Goal: Obtain resource: Obtain resource

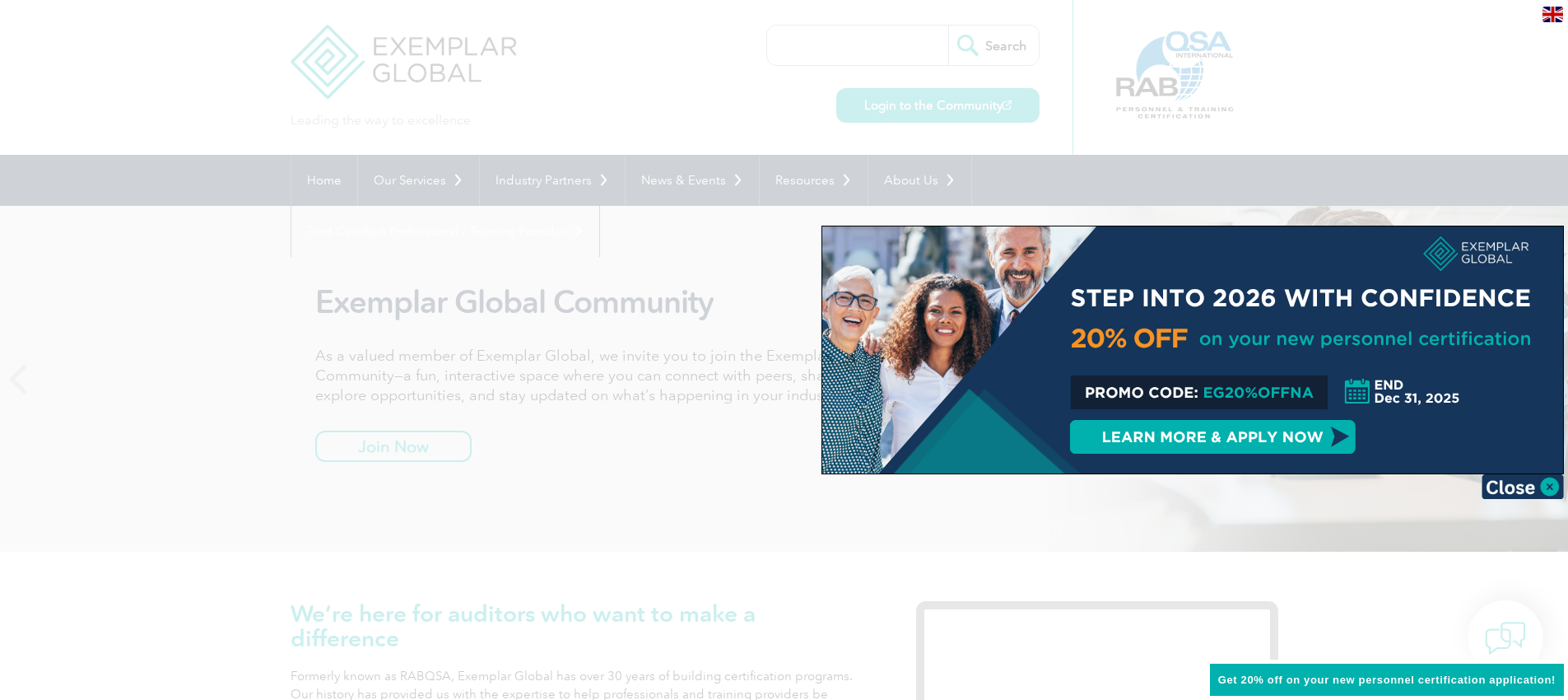
drag, startPoint x: 1206, startPoint y: 394, endPoint x: 1312, endPoint y: 396, distance: 106.0
click at [1312, 396] on div at bounding box center [1192, 350] width 741 height 247
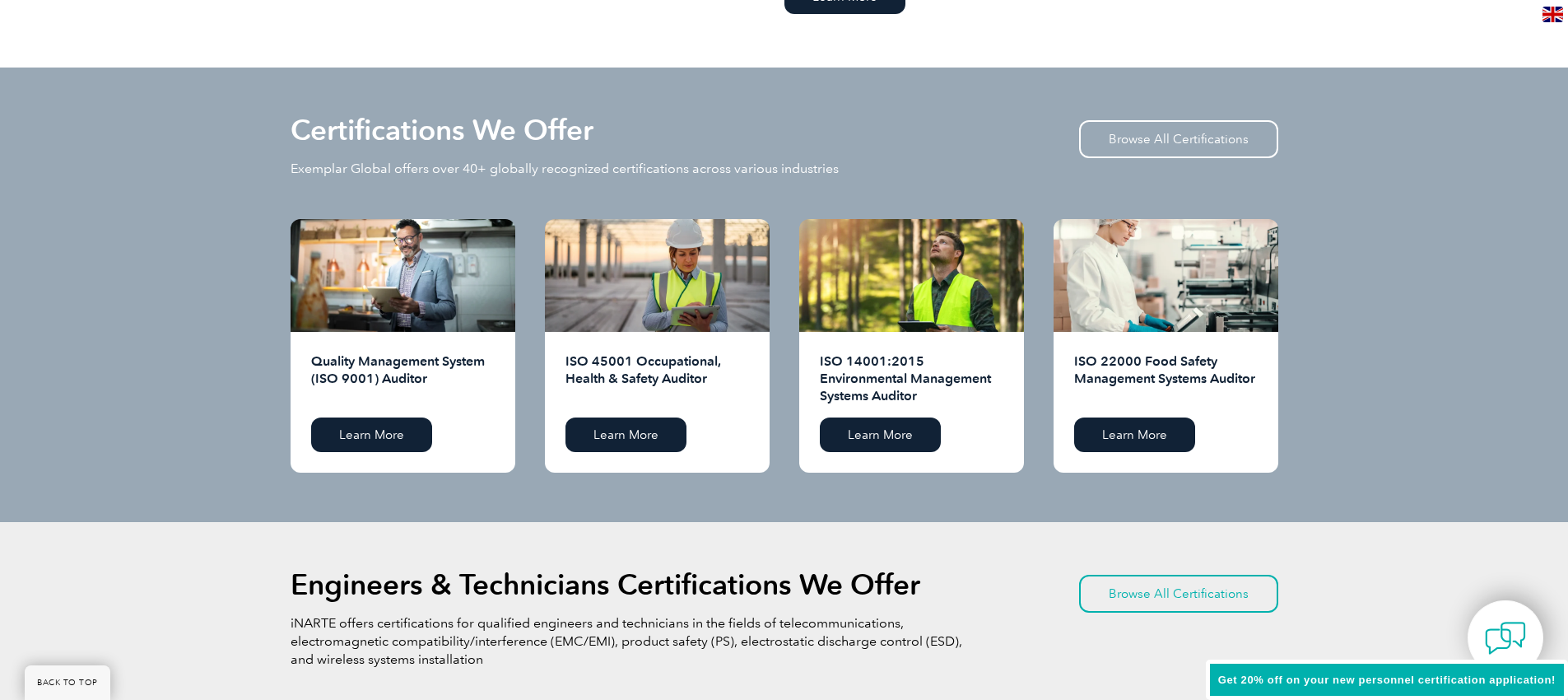
scroll to position [1573, 0]
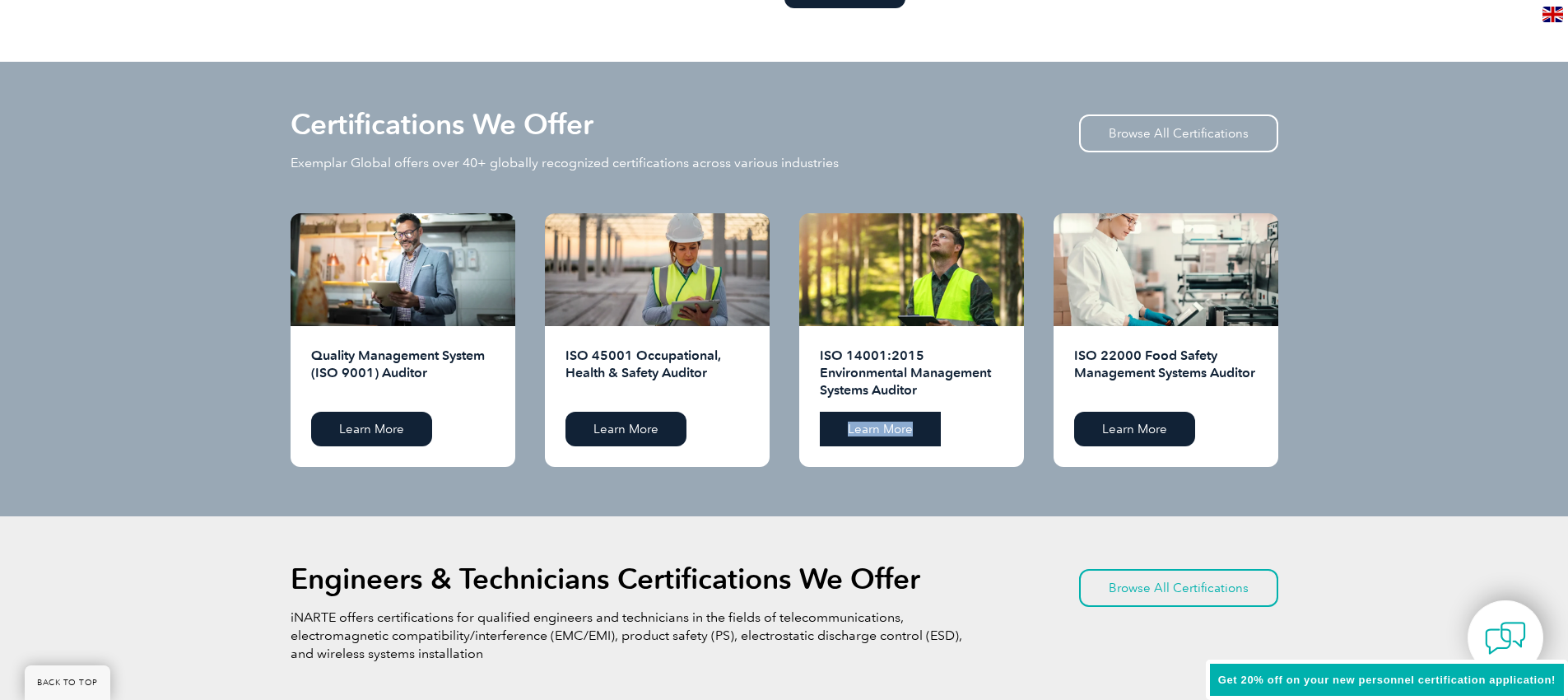
click at [851, 419] on link "Learn More" at bounding box center [881, 429] width 121 height 35
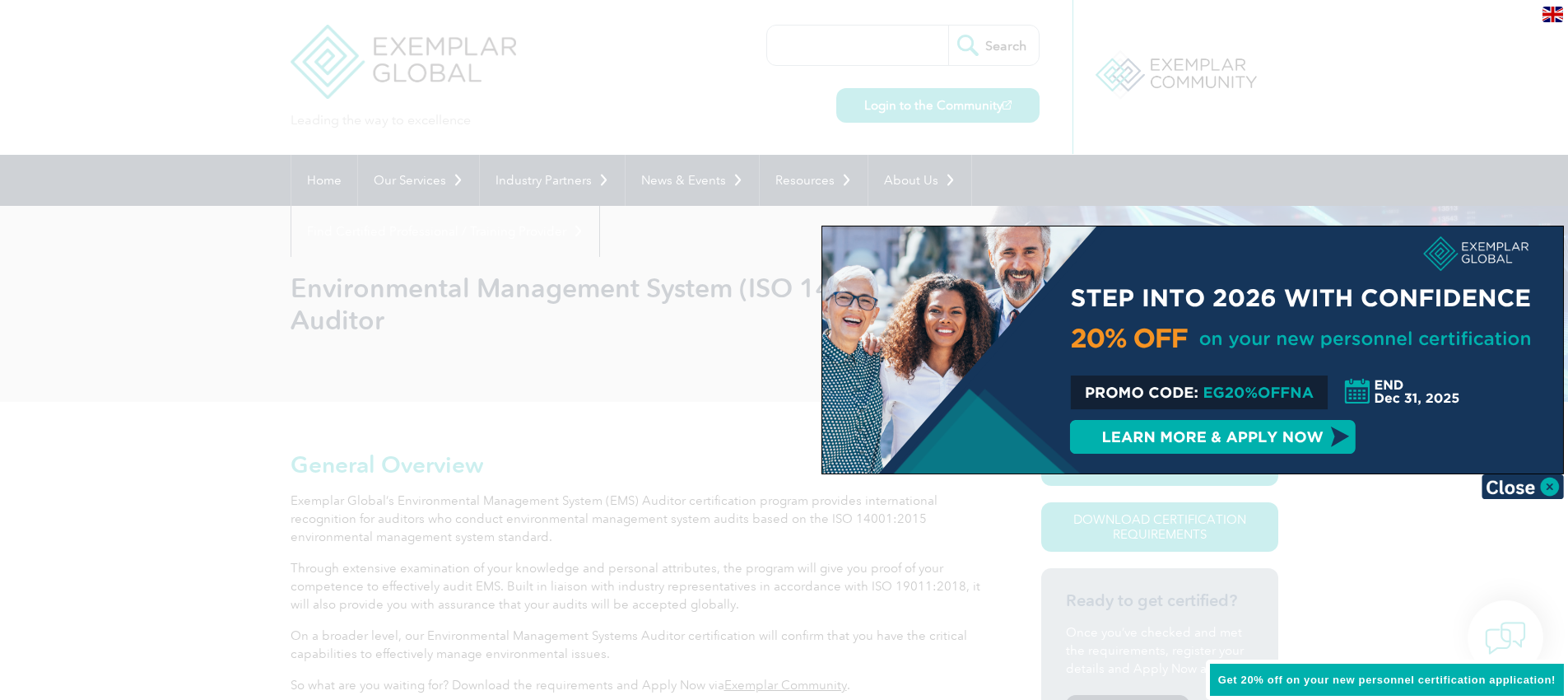
click at [905, 538] on div at bounding box center [784, 350] width 1568 height 700
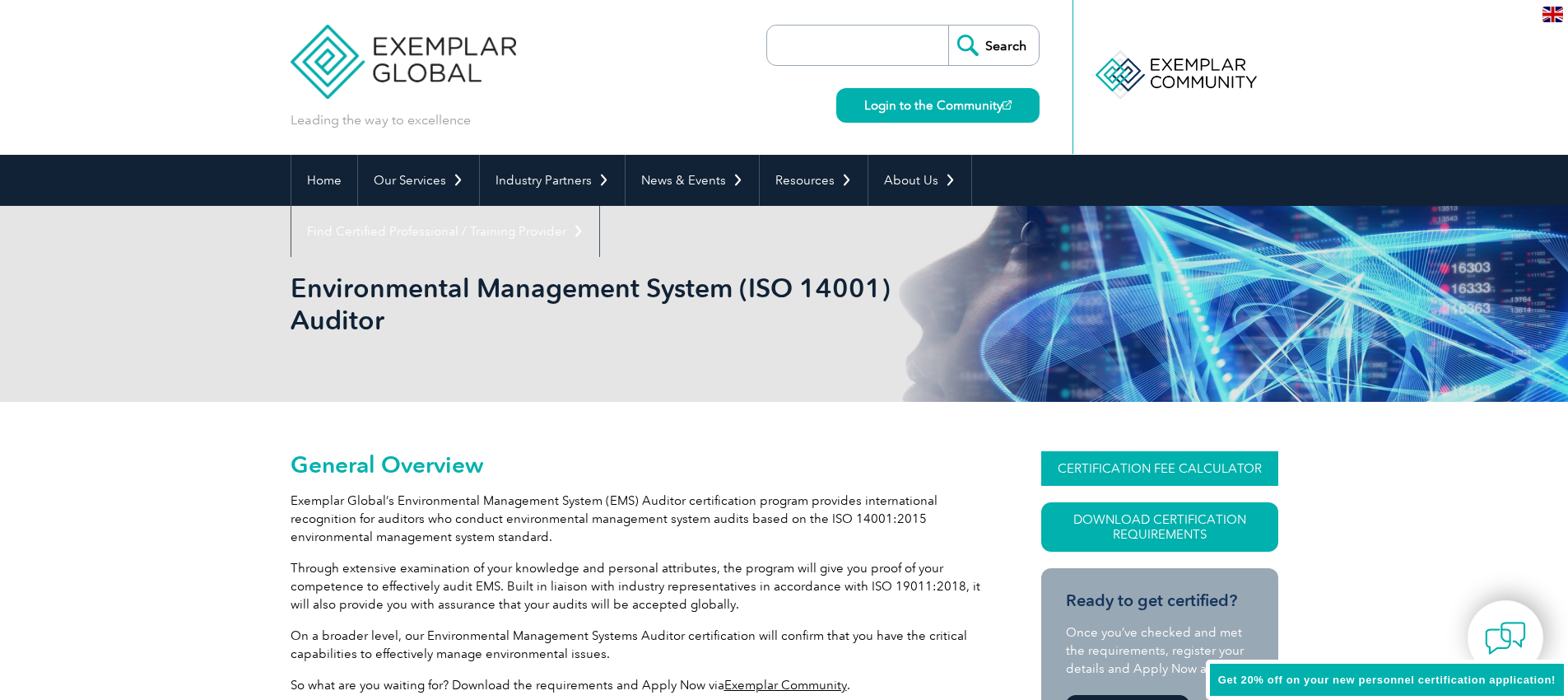
click at [1133, 475] on link "CERTIFICATION FEE CALCULATOR" at bounding box center [1160, 468] width 237 height 35
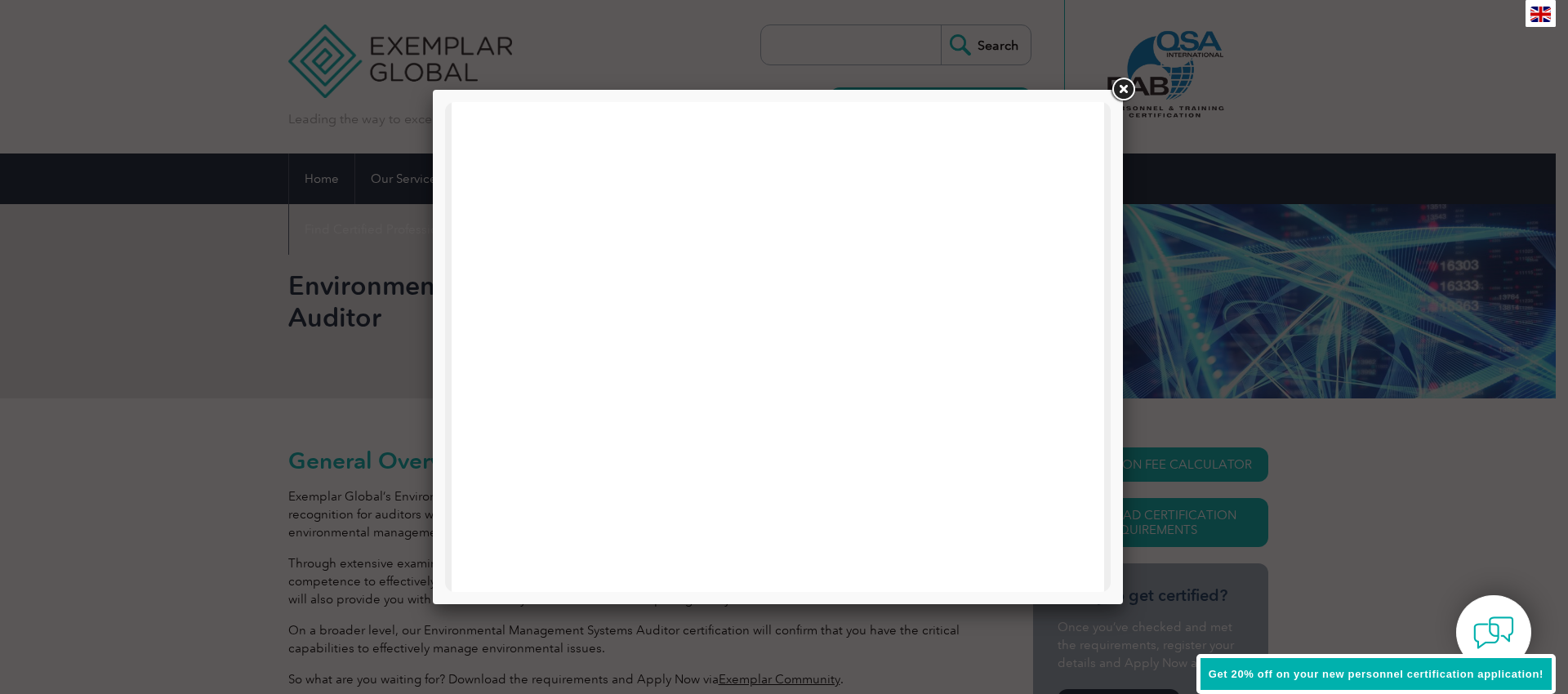
click at [1127, 93] on link at bounding box center [1122, 89] width 29 height 29
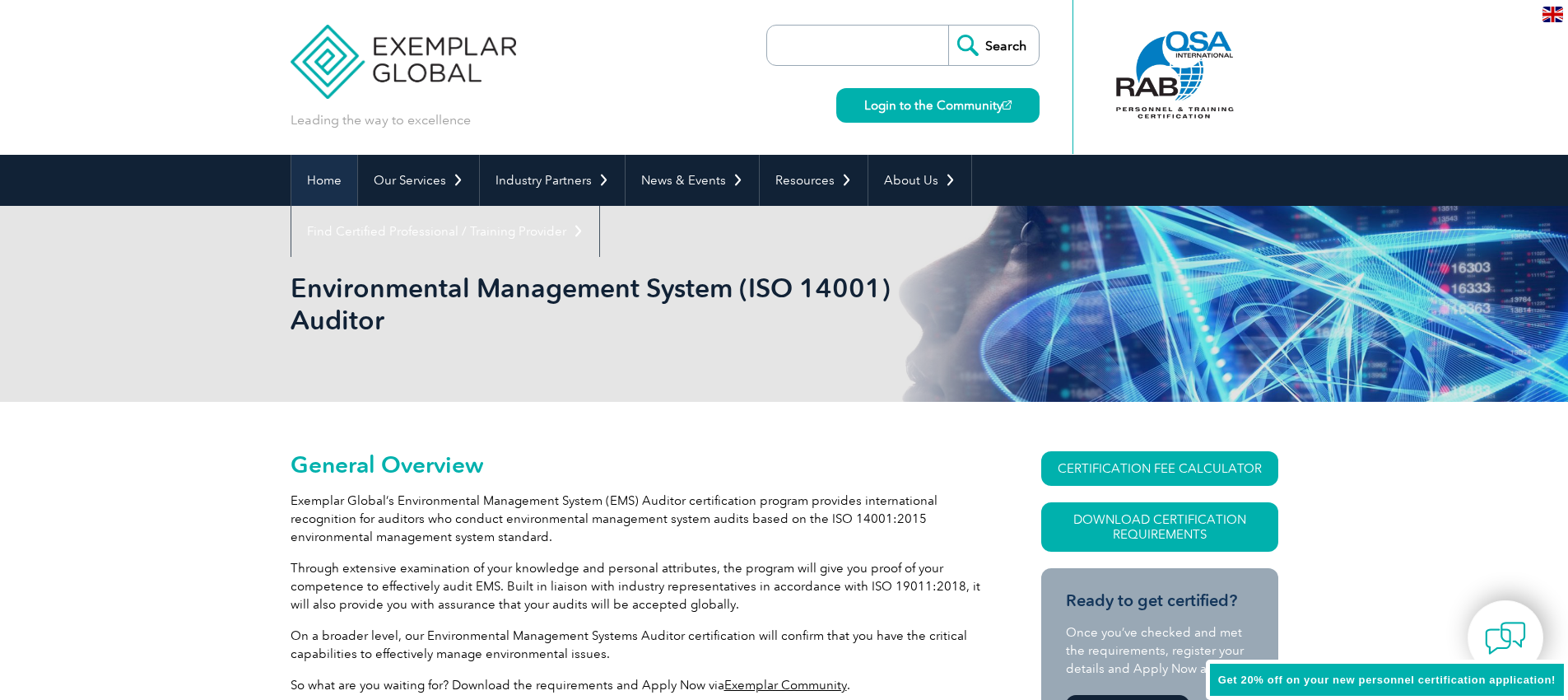
click at [330, 176] on link "Home" at bounding box center [324, 180] width 66 height 51
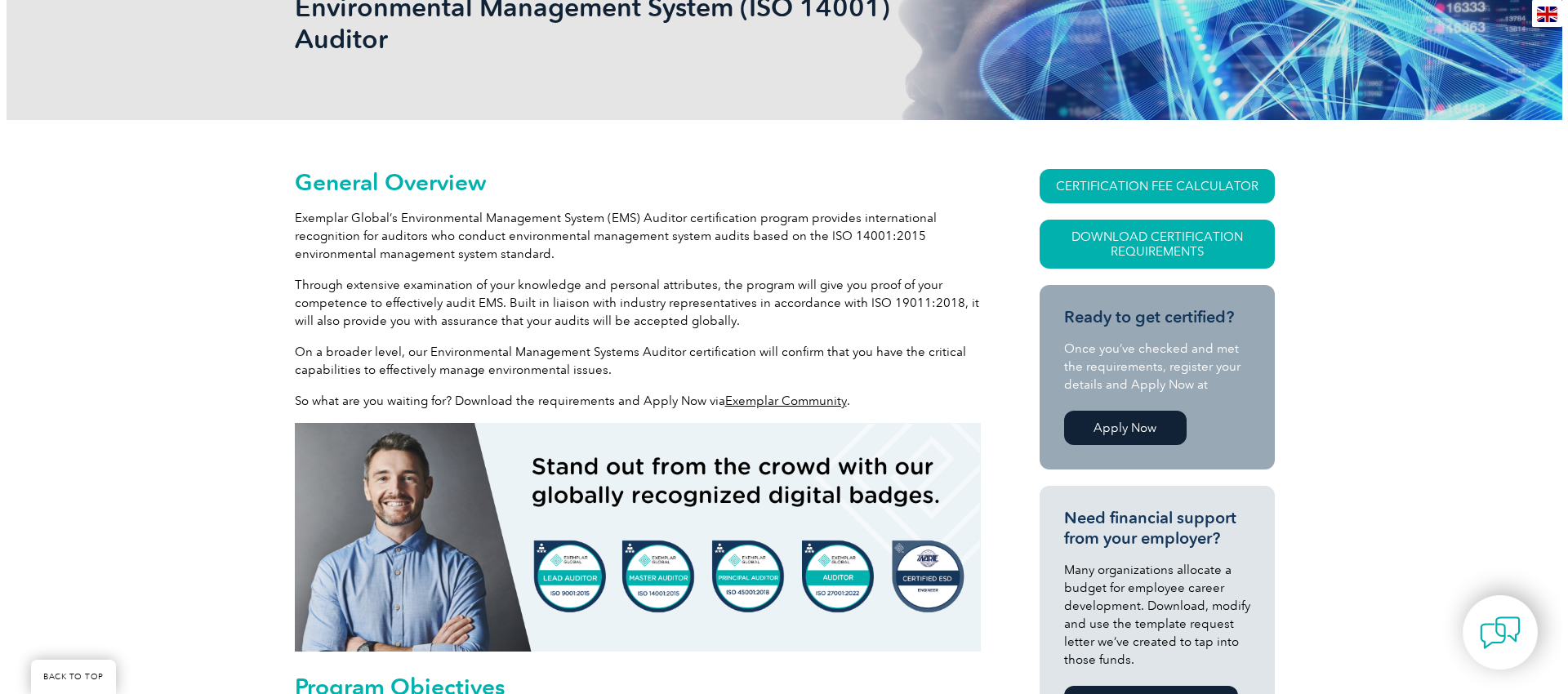
scroll to position [287, 0]
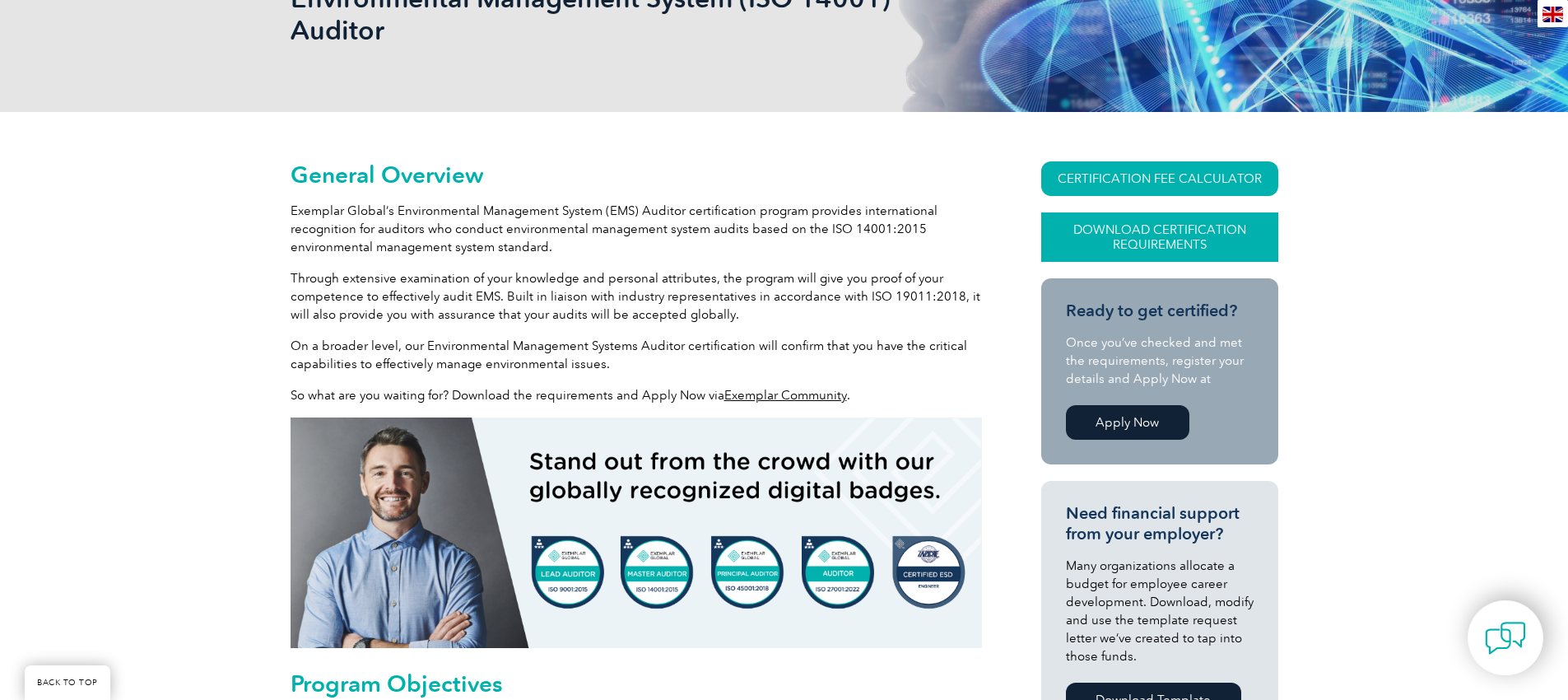
click at [1116, 239] on link "Download Certification Requirements" at bounding box center [1160, 237] width 237 height 49
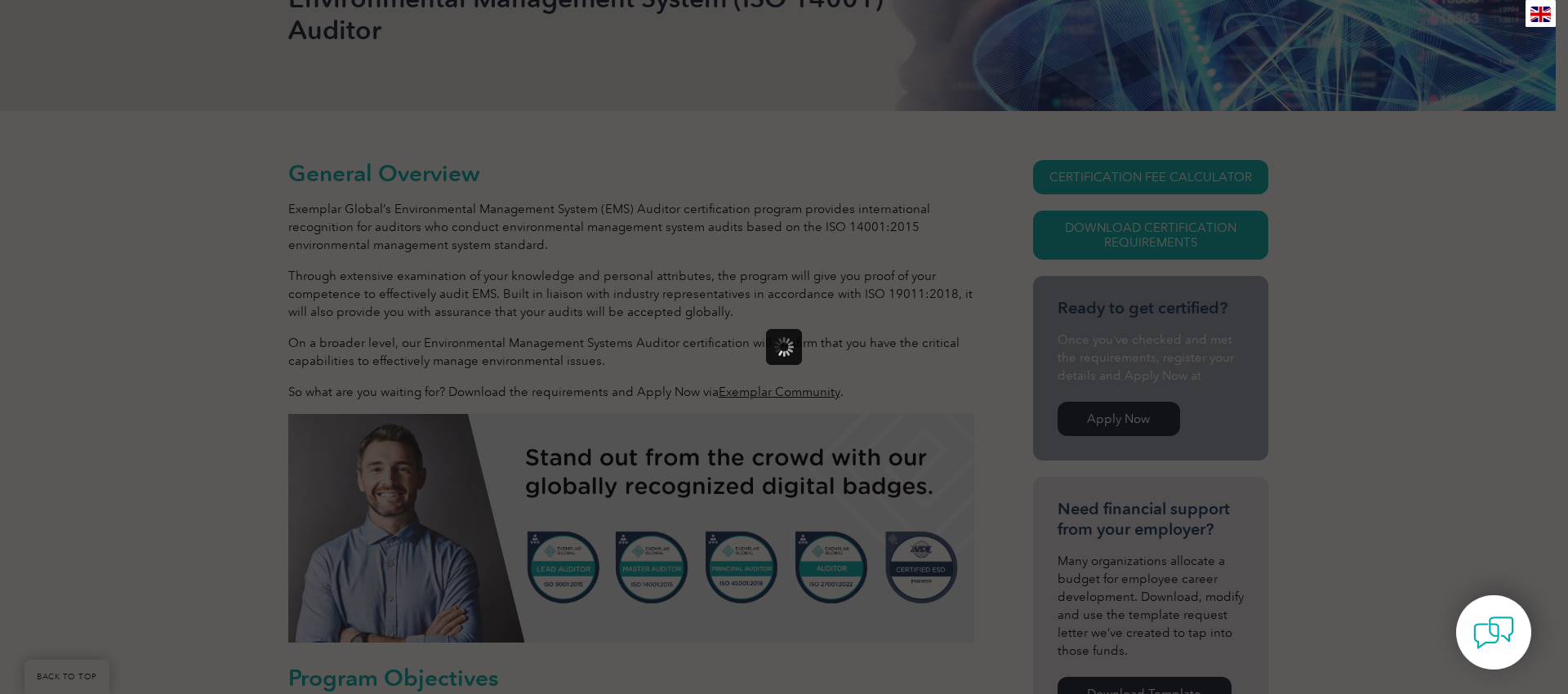
scroll to position [0, 0]
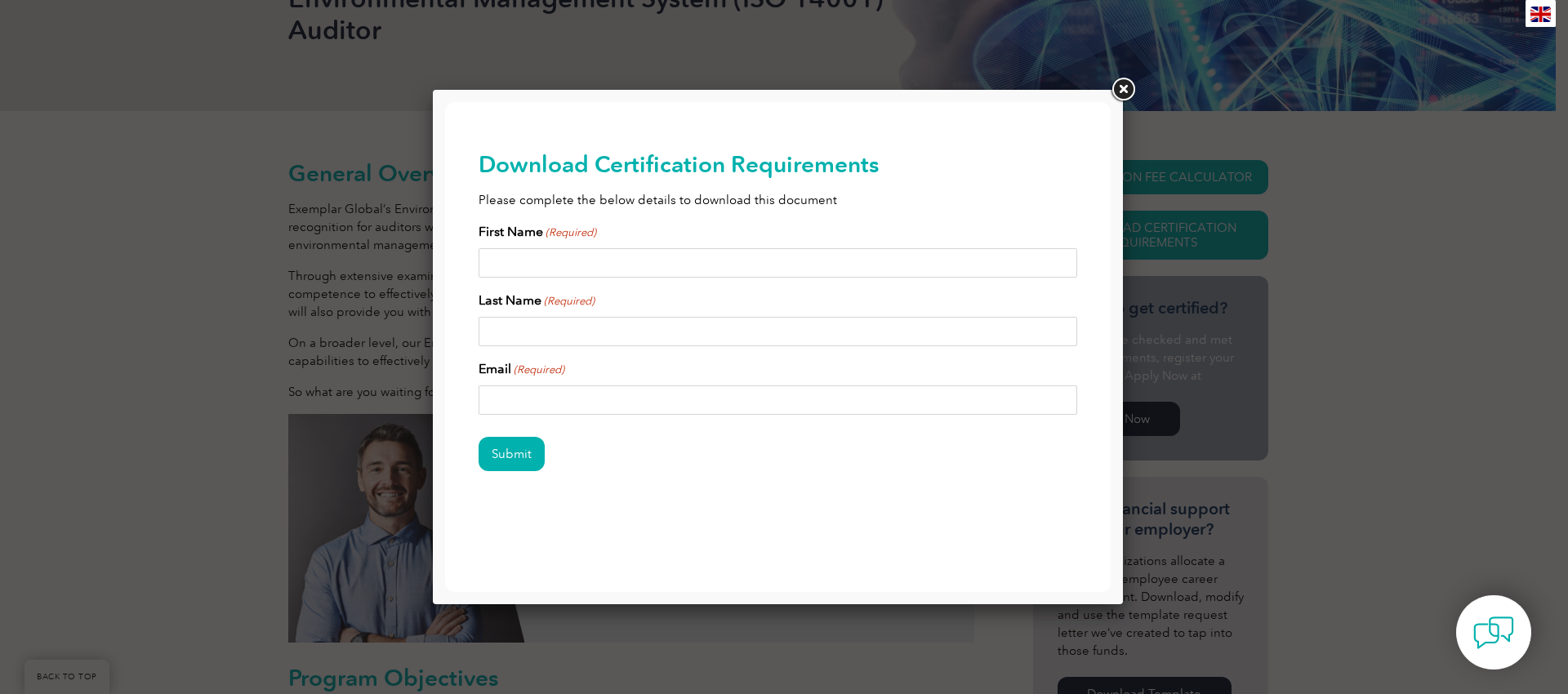
click at [754, 254] on input "First Name (Required)" at bounding box center [778, 263] width 600 height 29
type input "Morena"
type input "de Oliveira Hygino"
type input "morena_oh@hotmail.com"
click at [503, 441] on input "Submit" at bounding box center [511, 454] width 66 height 34
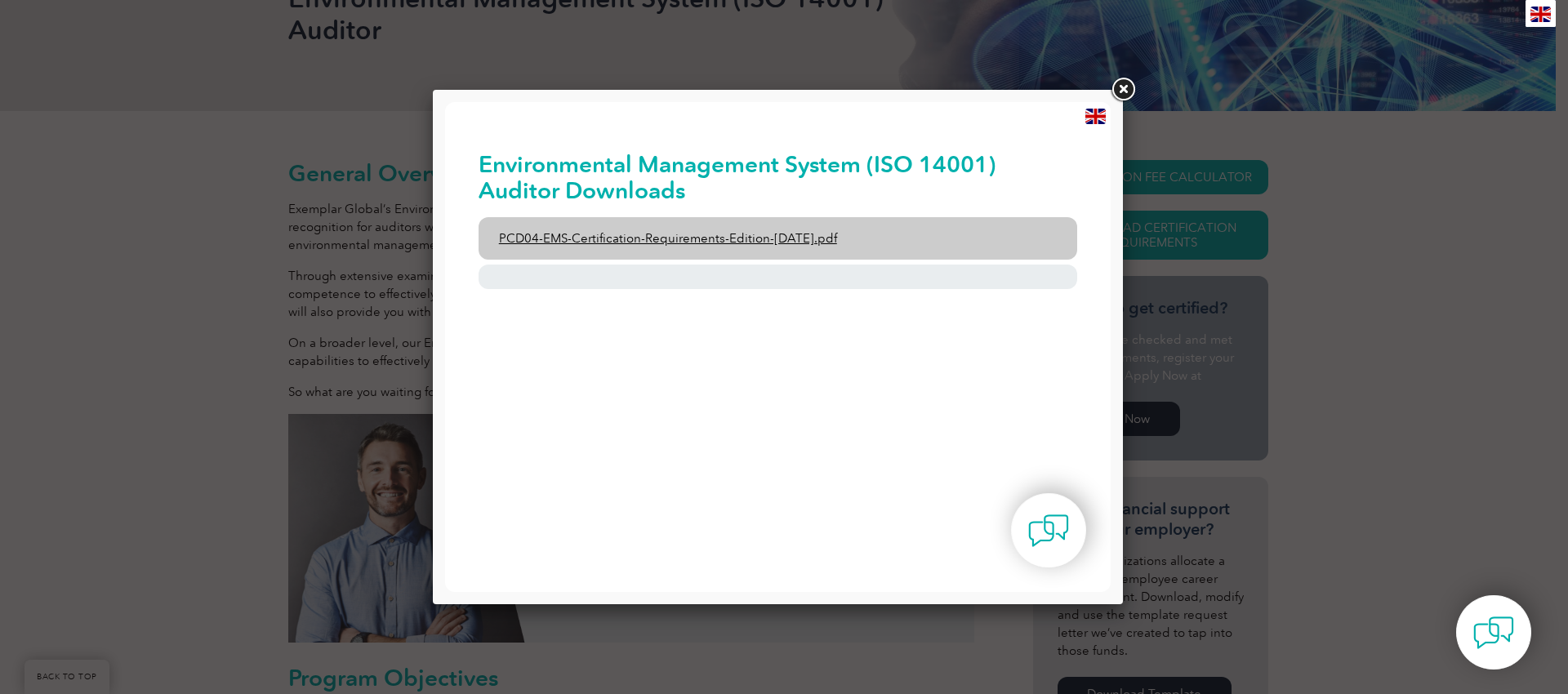
click at [764, 236] on link "PCD04-EMS-Certification-Requirements-Edition-2-April-2022.pdf" at bounding box center [778, 238] width 600 height 42
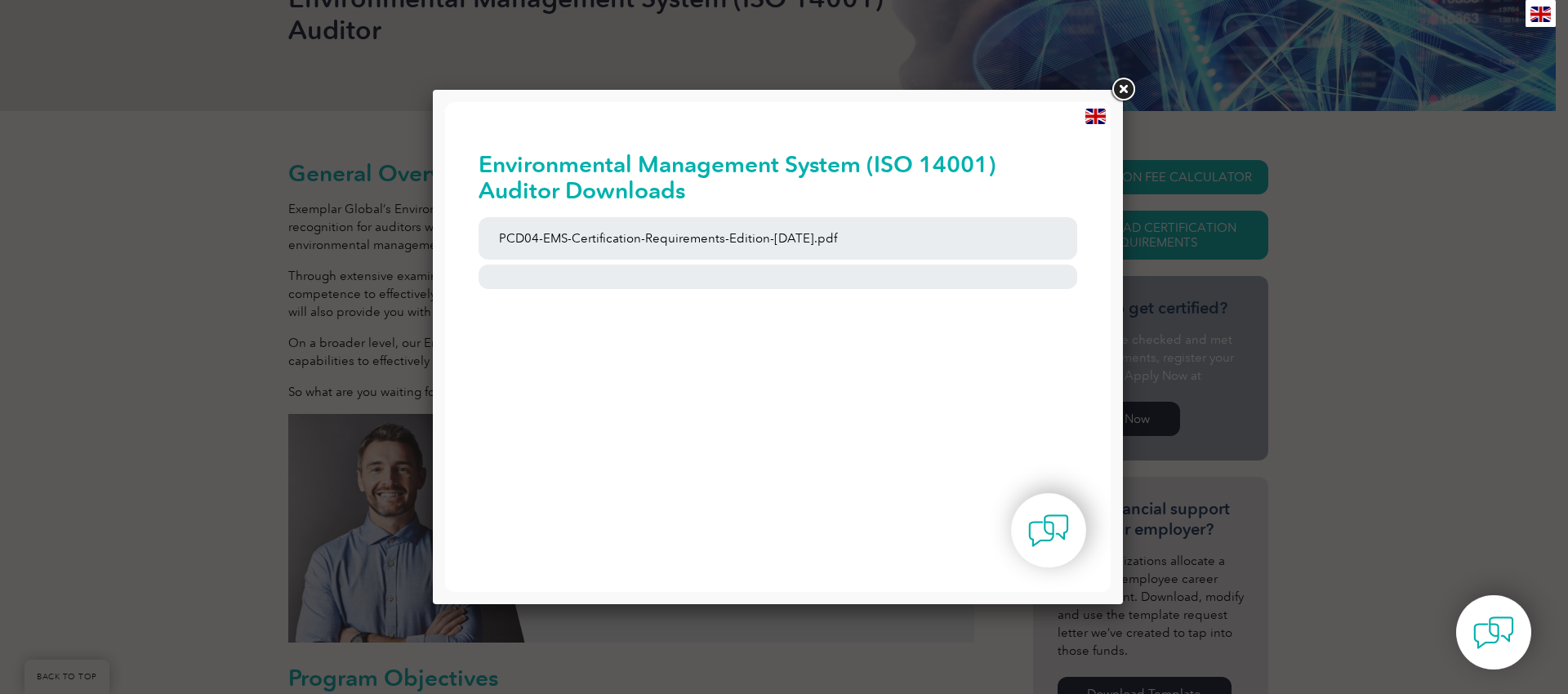
click at [1128, 91] on link at bounding box center [1122, 89] width 29 height 29
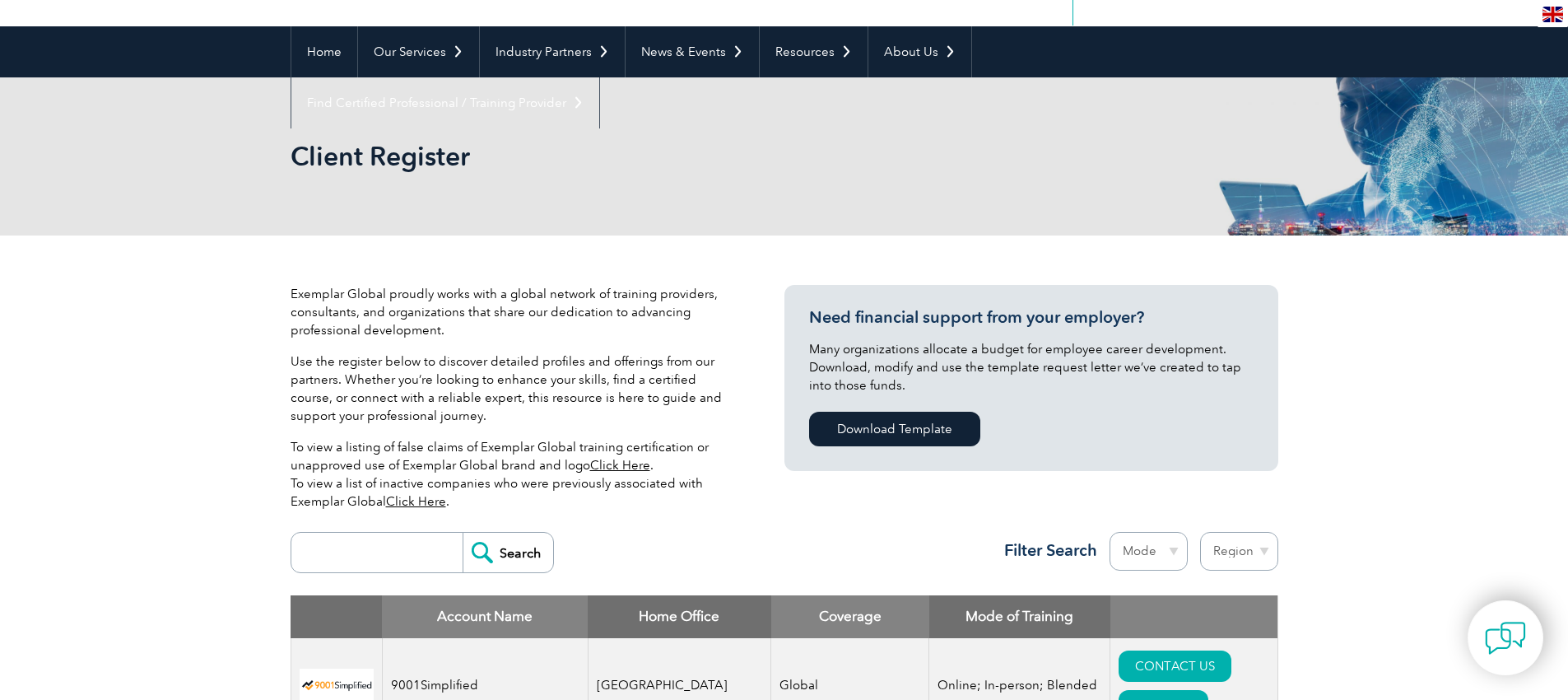
scroll to position [132, 0]
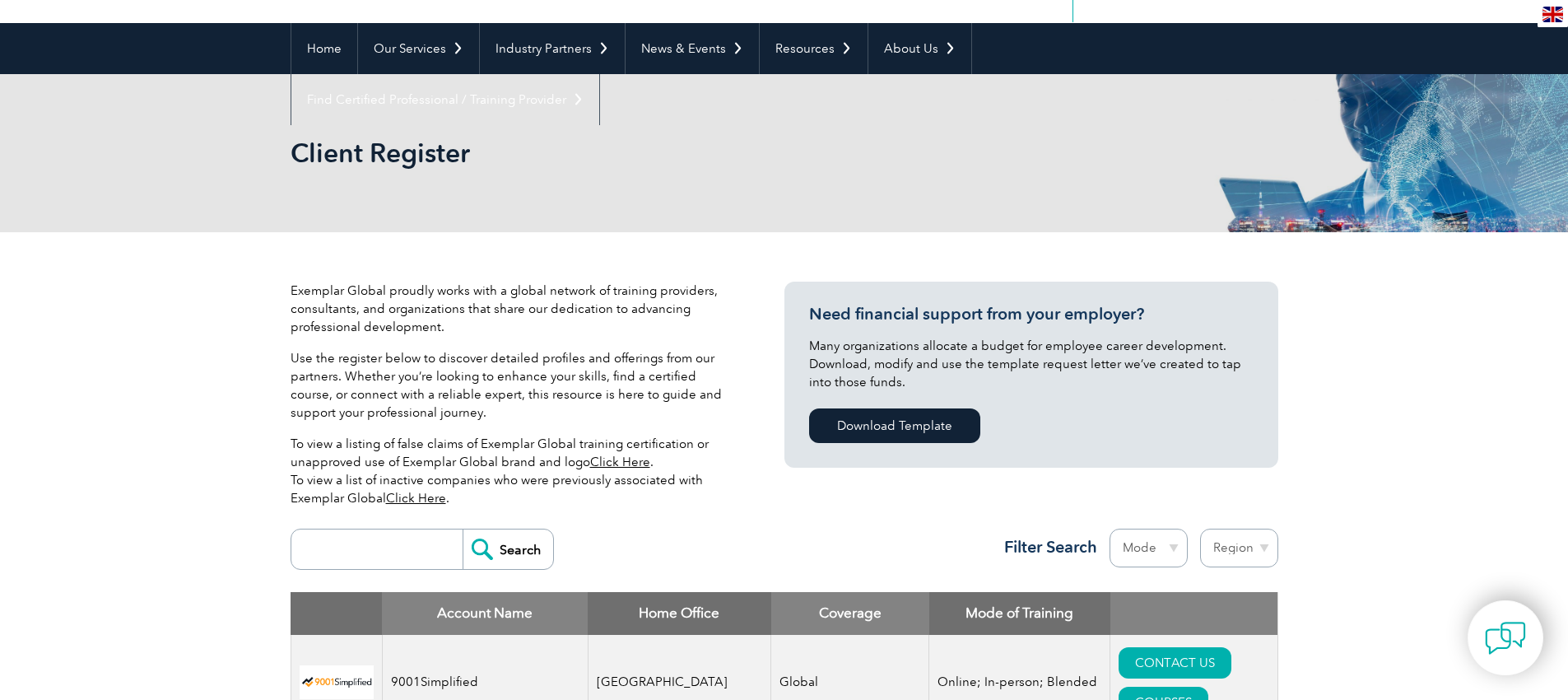
click at [329, 551] on input "search" at bounding box center [382, 549] width 163 height 40
type input "the knowledge academy"
click at [463, 529] on input "Search" at bounding box center [508, 549] width 90 height 40
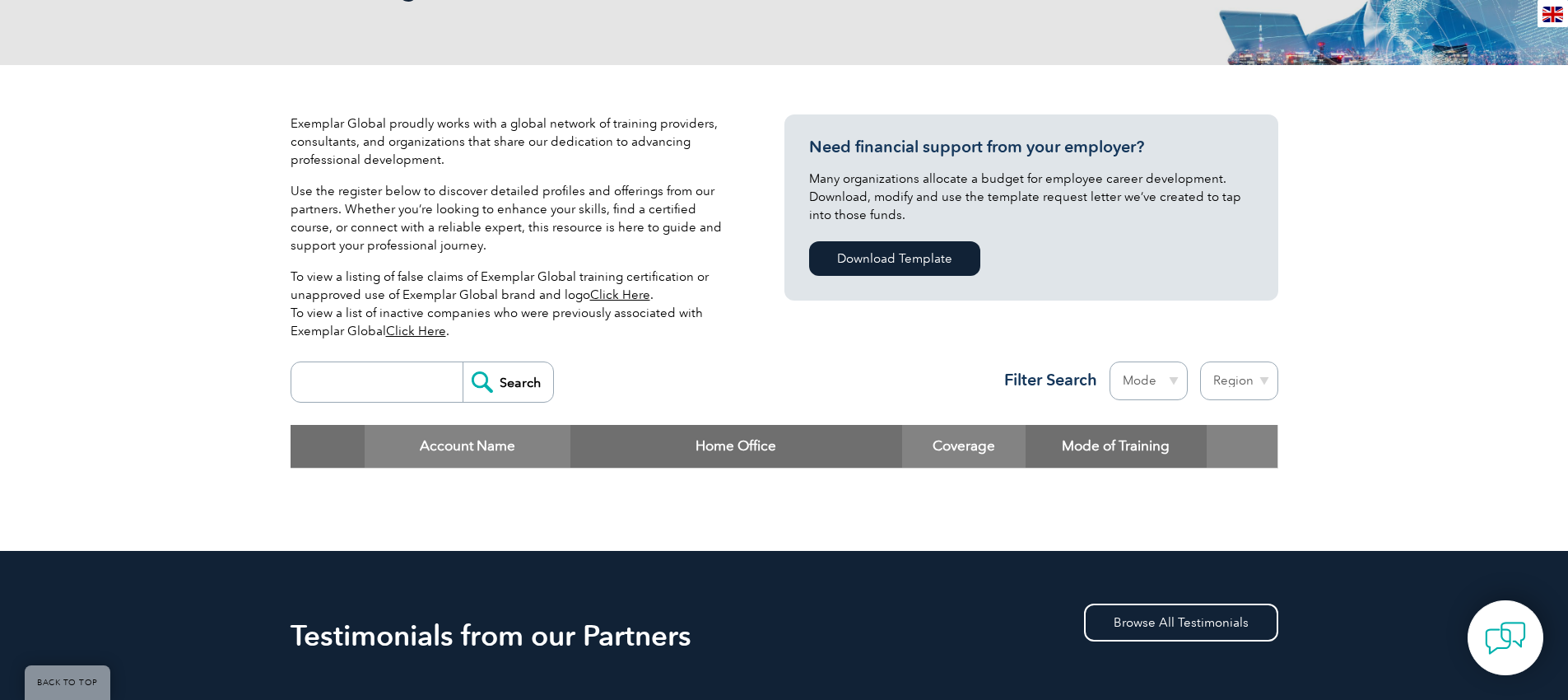
scroll to position [311, 0]
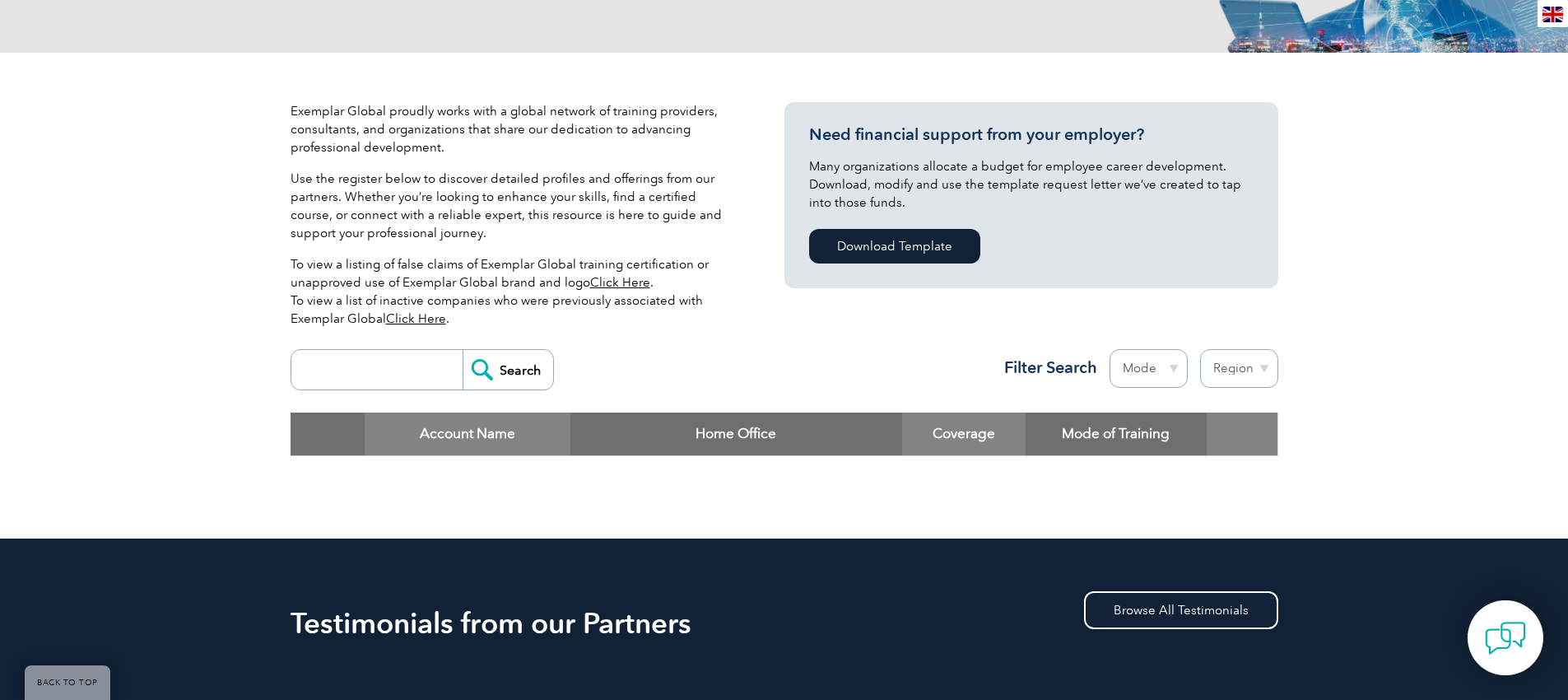
click at [409, 364] on input "search" at bounding box center [382, 370] width 163 height 40
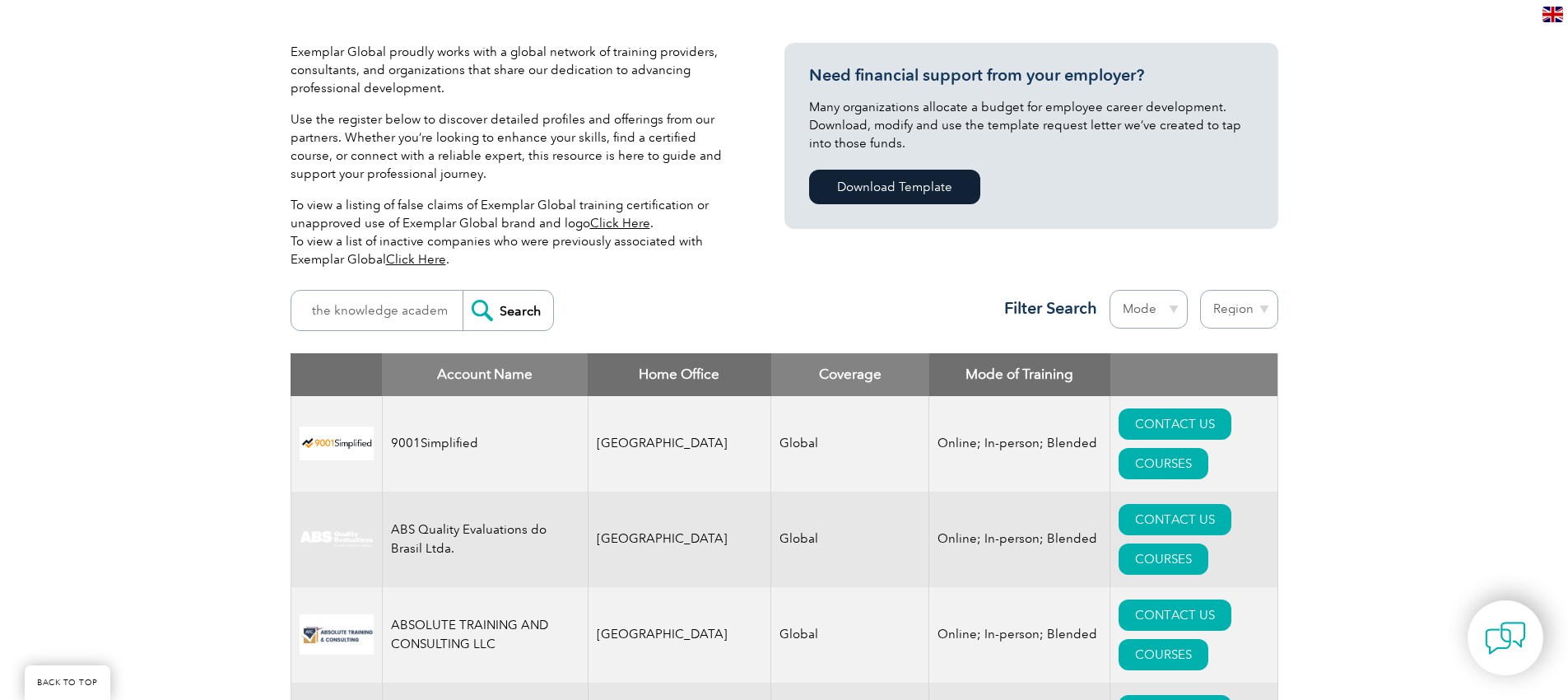
scroll to position [382, 0]
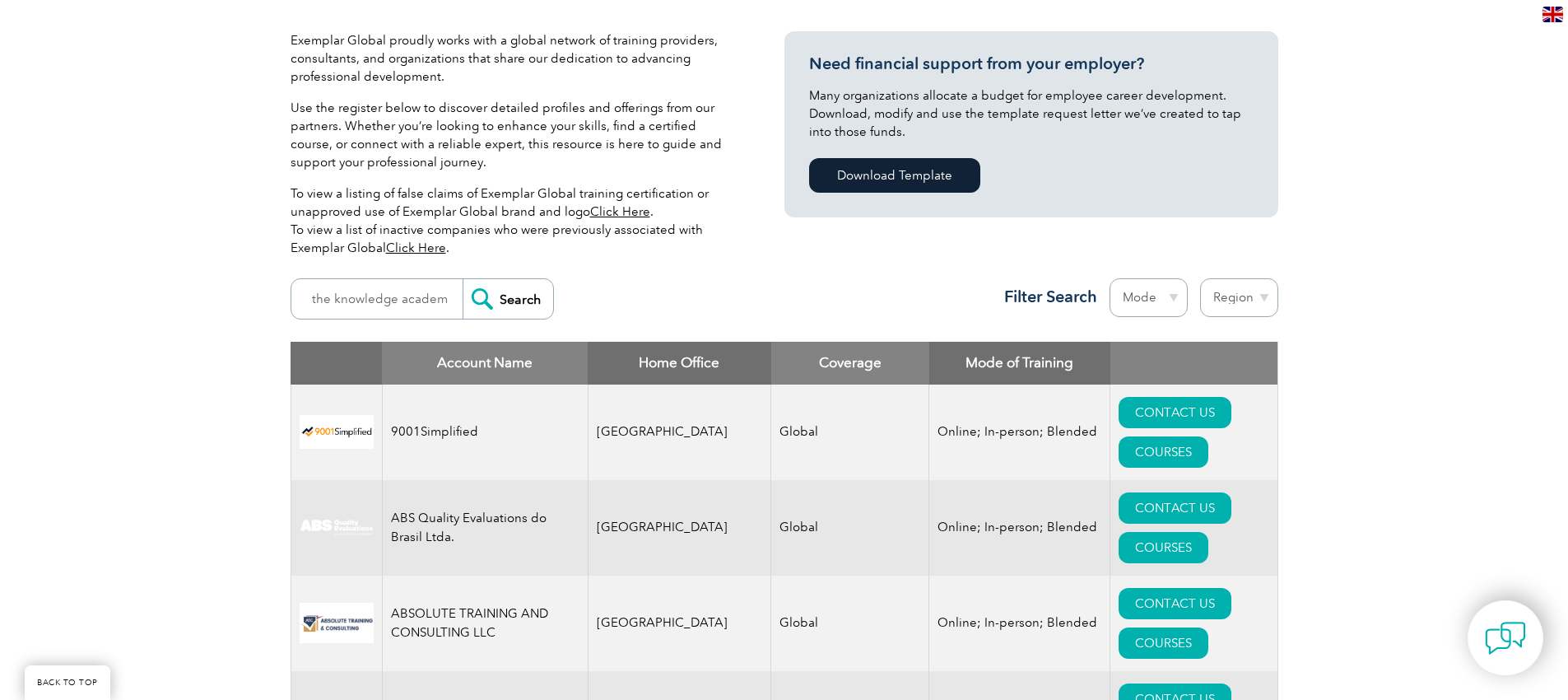
click at [1160, 304] on select "Mode Online In-person Blended" at bounding box center [1149, 298] width 78 height 39
select select "Online"
click at [1110, 278] on select "Mode Online In-person Blended" at bounding box center [1149, 298] width 78 height 39
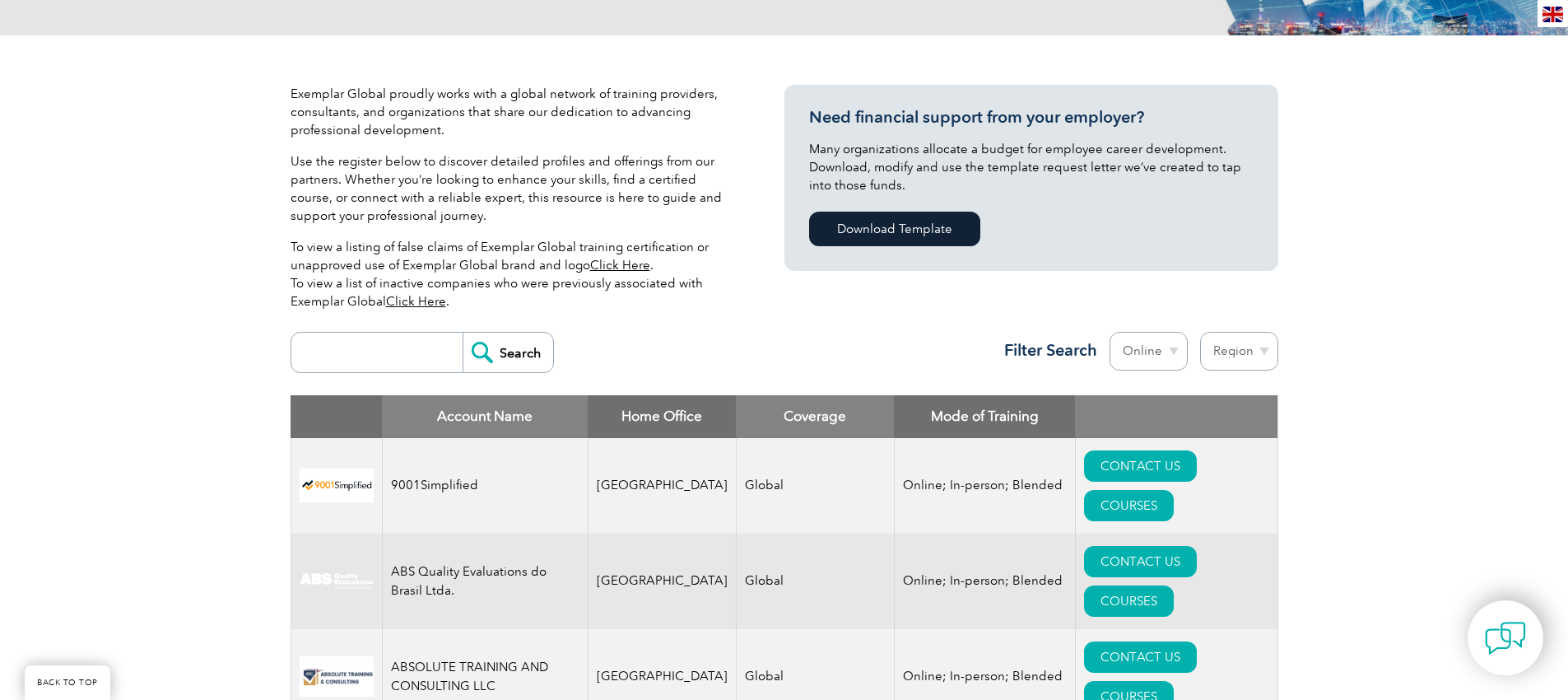
scroll to position [330, 0]
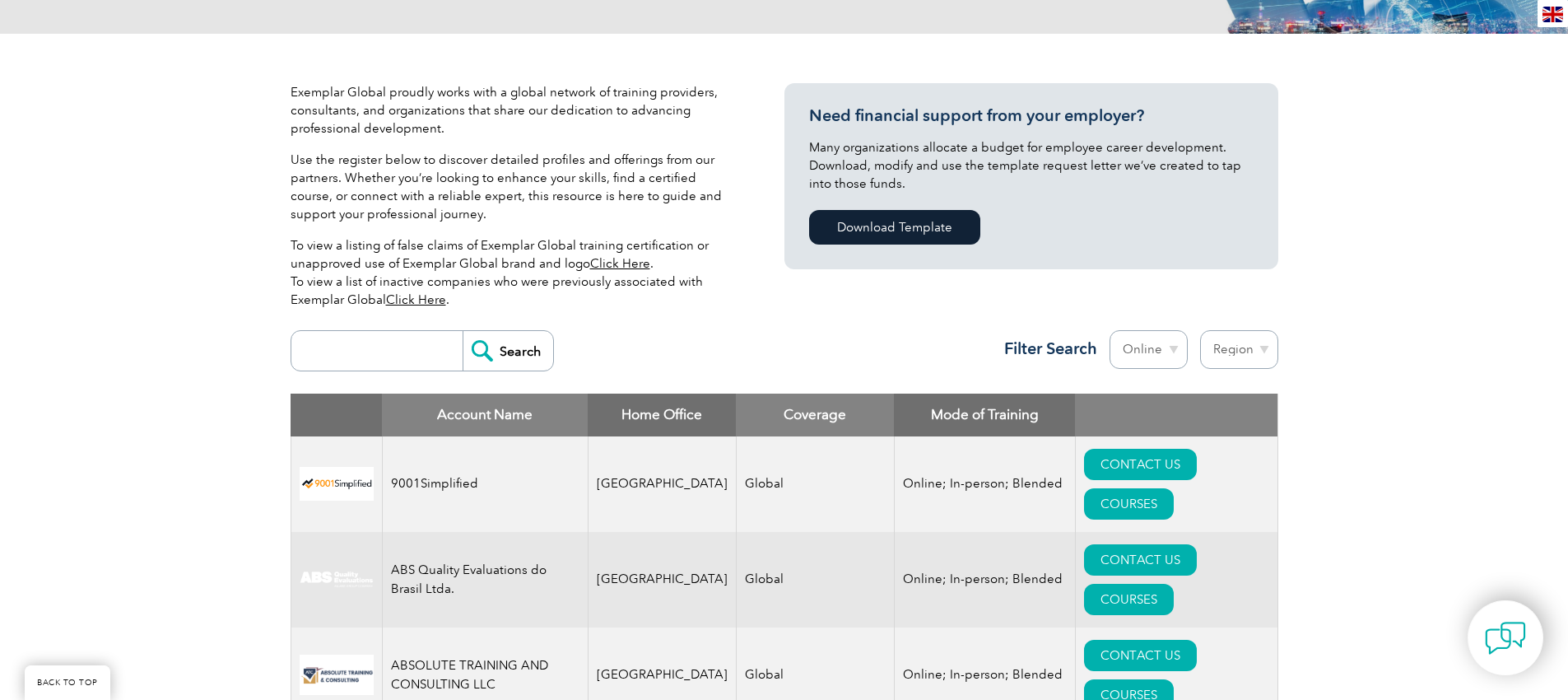
click at [357, 357] on input "search" at bounding box center [382, 351] width 163 height 40
type input "14001"
click at [463, 331] on input "Search" at bounding box center [508, 351] width 90 height 40
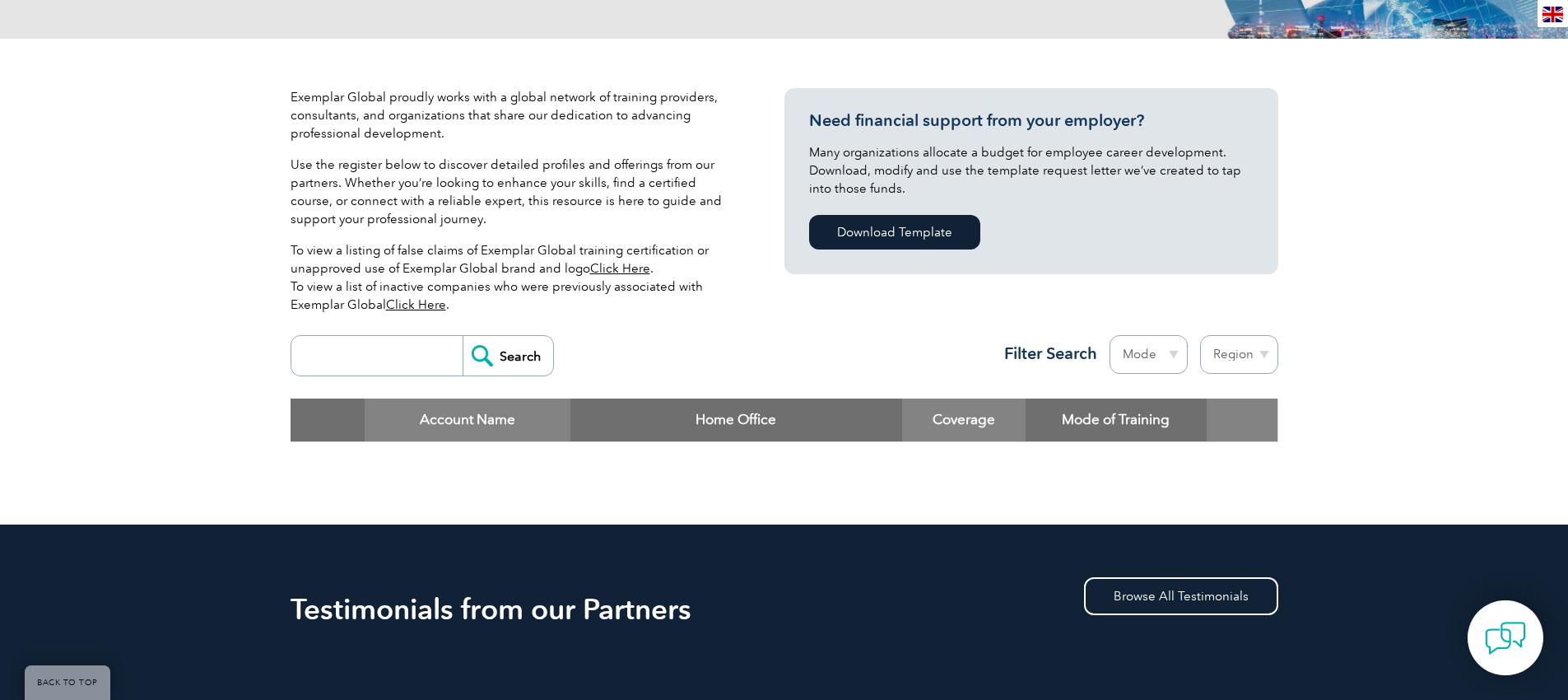
scroll to position [327, 0]
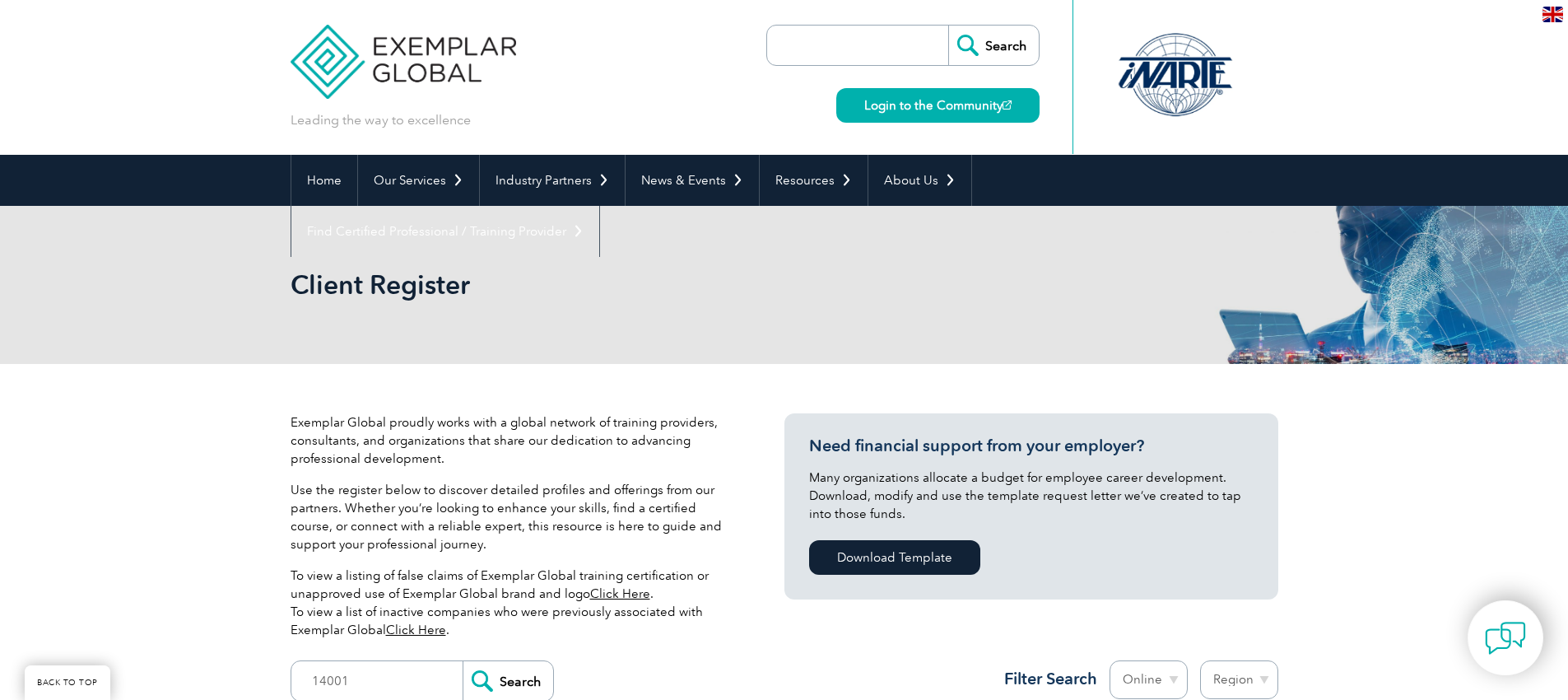
scroll to position [330, 0]
